Goal: Transaction & Acquisition: Purchase product/service

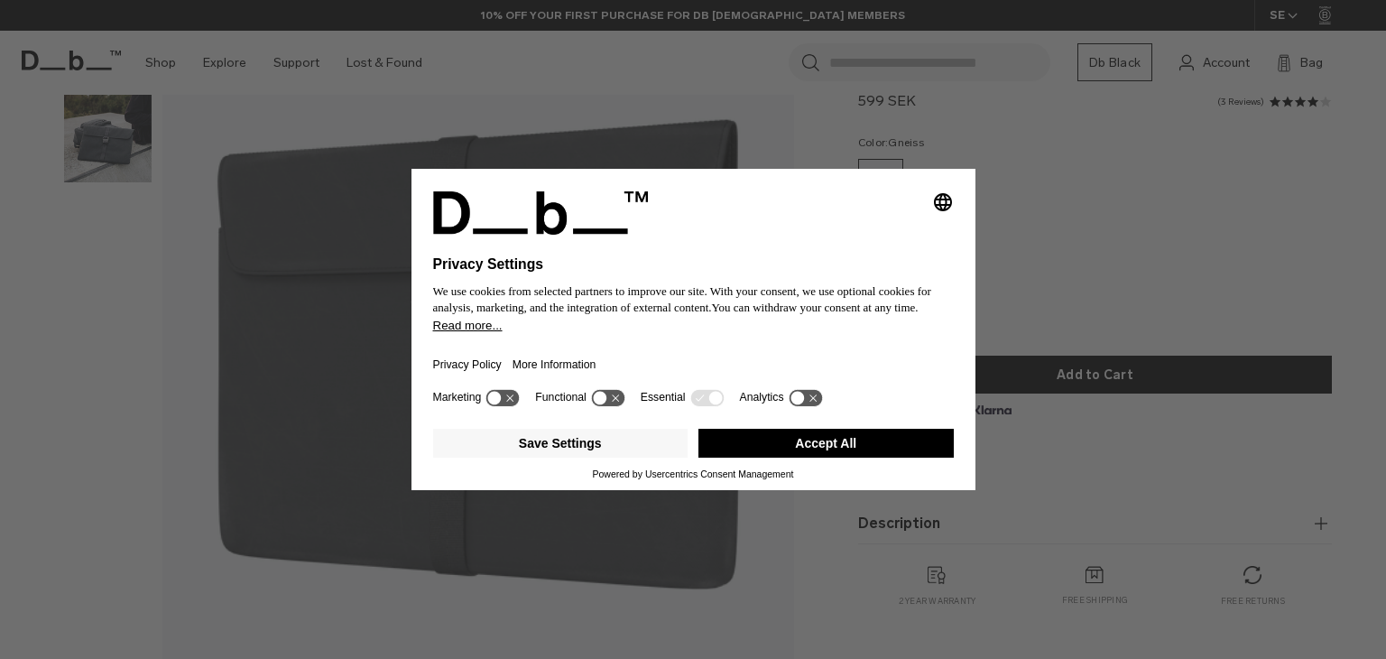
click at [726, 439] on button "Accept All" at bounding box center [825, 443] width 255 height 29
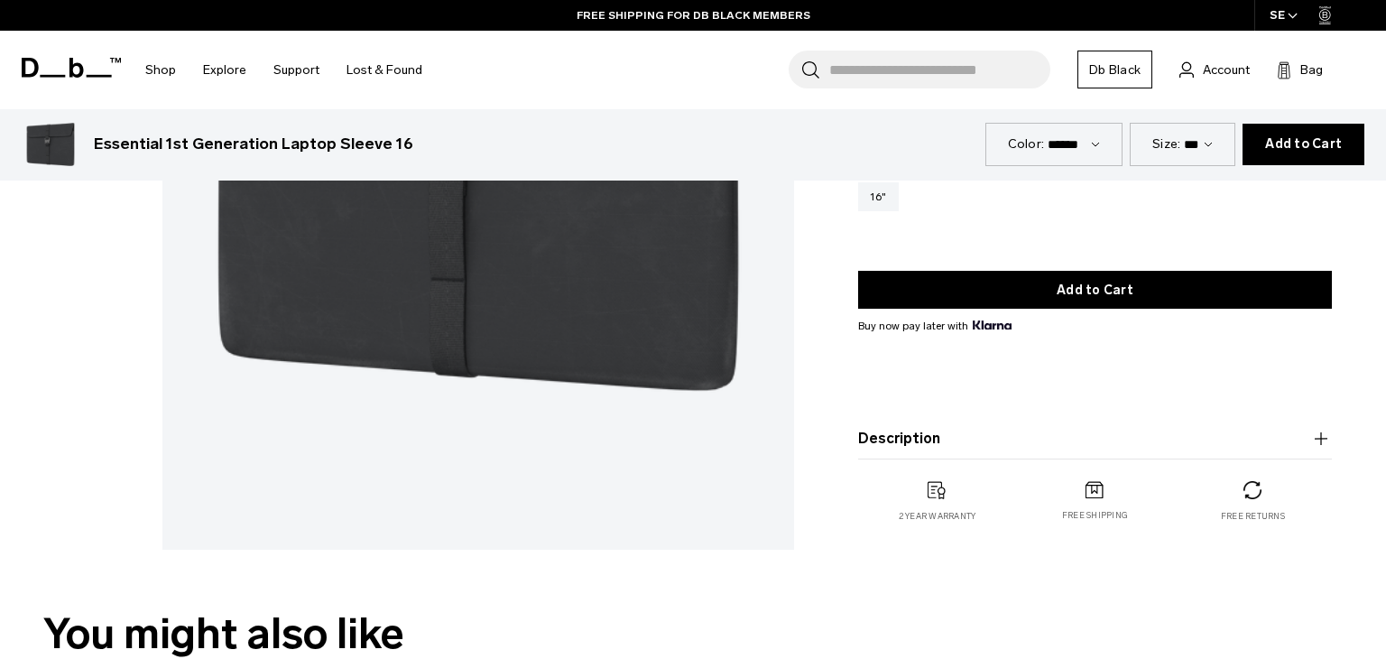
scroll to position [792, 0]
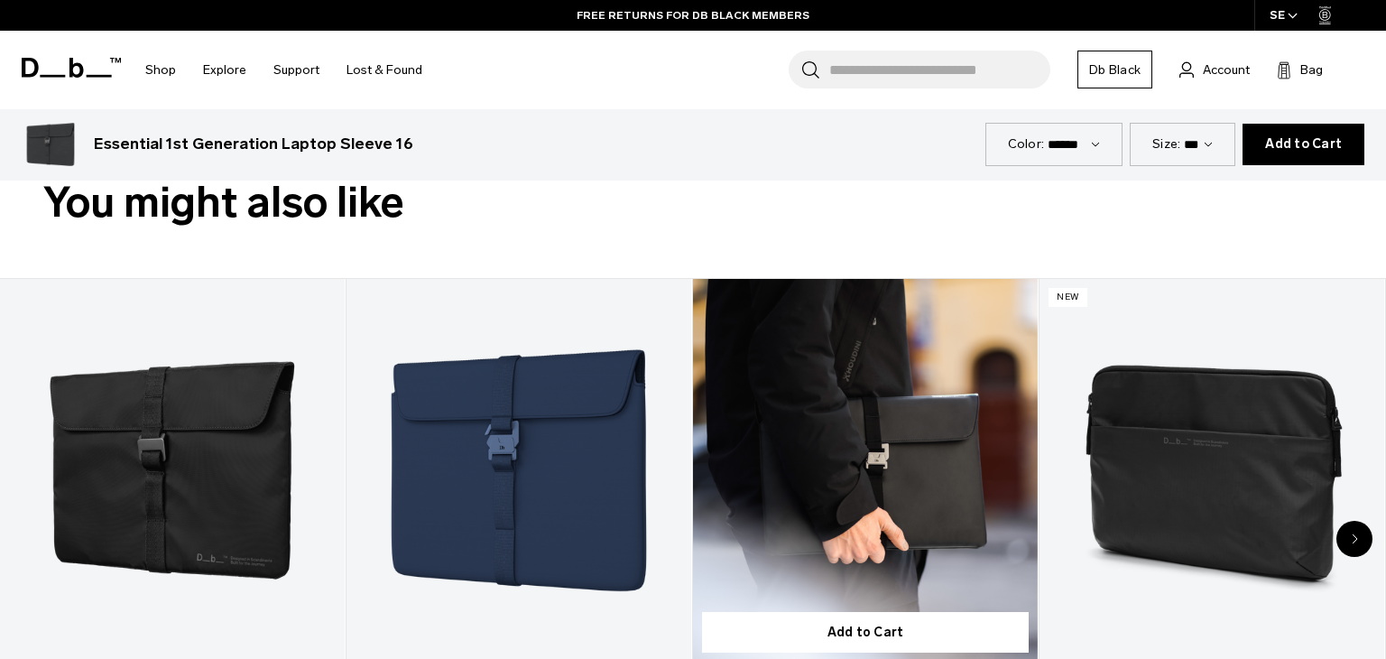
click at [922, 550] on link "Essential 1st Generation Laptop sleeve 16" at bounding box center [865, 470] width 345 height 383
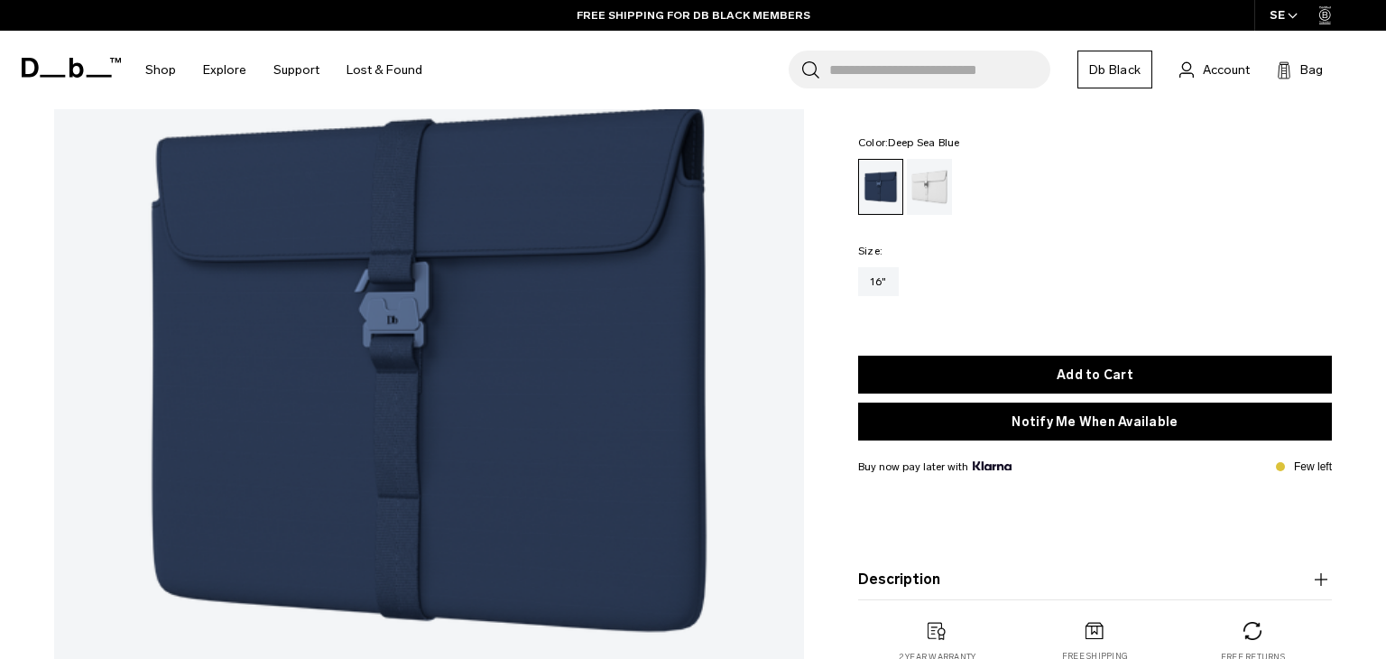
scroll to position [207, 0]
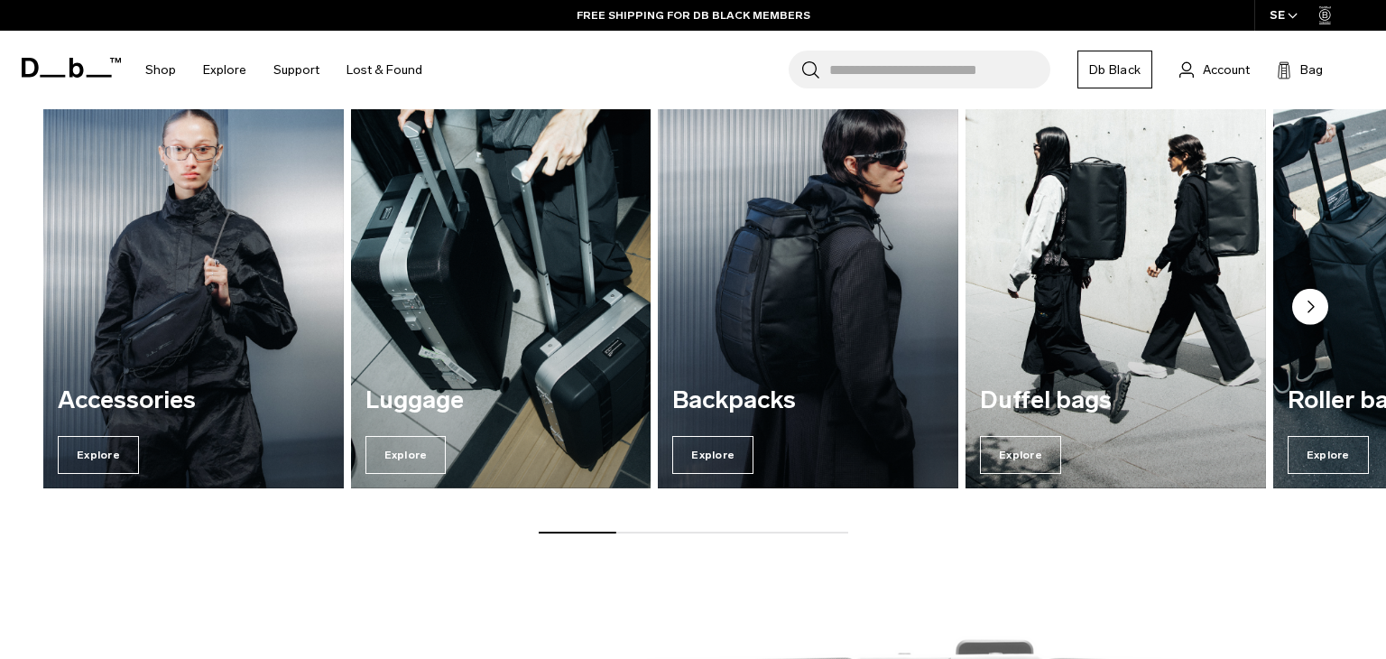
scroll to position [820, 0]
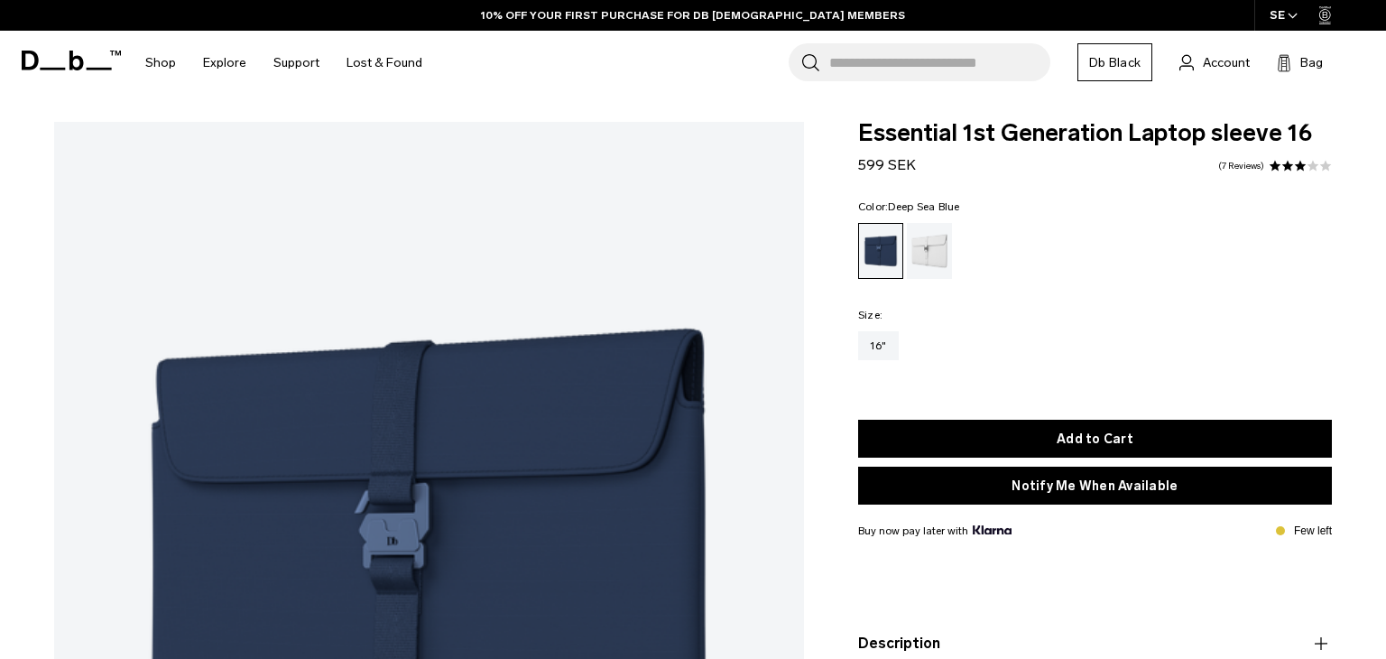
scroll to position [195, 0]
